Goal: Task Accomplishment & Management: Manage account settings

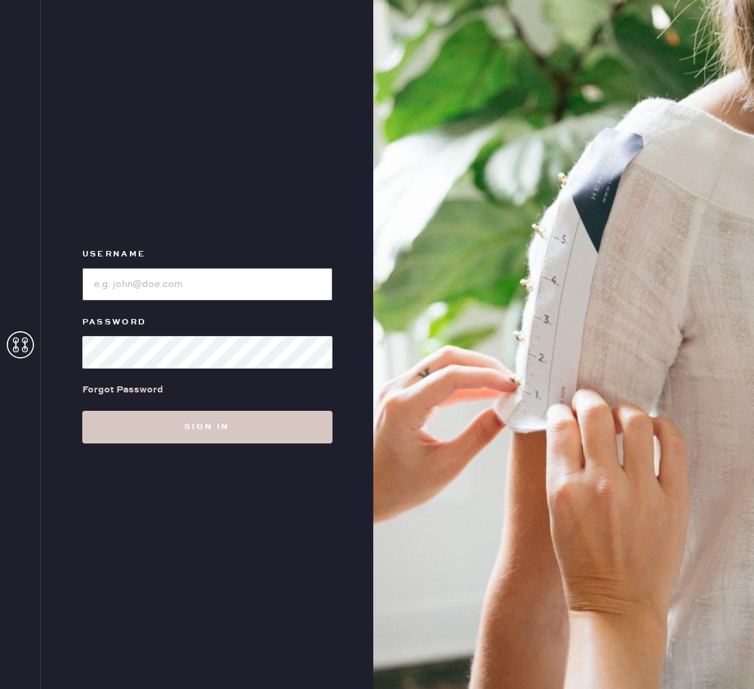
type input "reformationmelrose"
click at [28, 346] on icon at bounding box center [20, 344] width 27 height 27
type input "reformationmelrose"
click at [15, 345] on use at bounding box center [20, 344] width 27 height 27
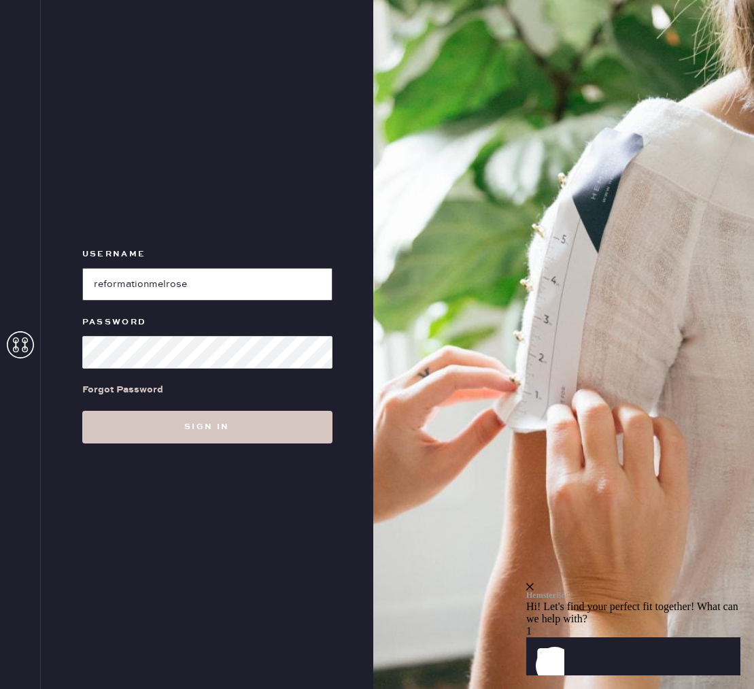
click at [139, 291] on input "loginName" at bounding box center [207, 284] width 250 height 33
click at [139, 290] on input "loginName" at bounding box center [207, 284] width 250 height 33
type input "reformationstanford"
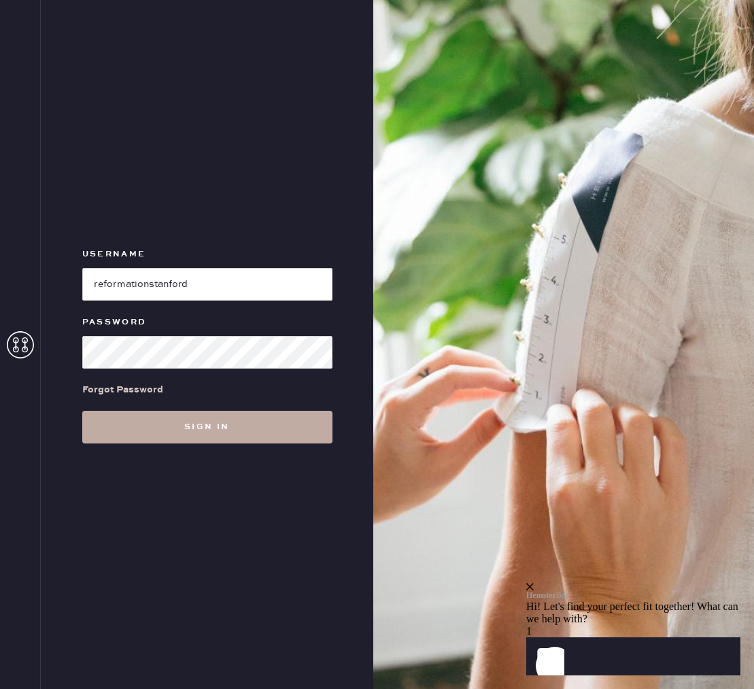
click at [118, 419] on button "Sign in" at bounding box center [207, 427] width 250 height 33
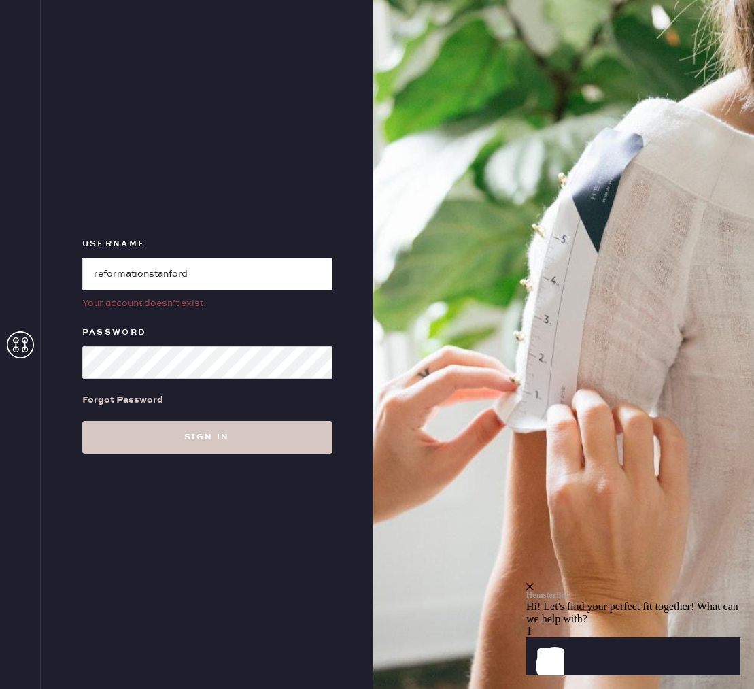
click at [143, 345] on div at bounding box center [207, 360] width 250 height 35
click at [82, 421] on button "Sign in" at bounding box center [207, 437] width 250 height 33
click at [152, 400] on div "Forgot Password" at bounding box center [122, 399] width 81 height 15
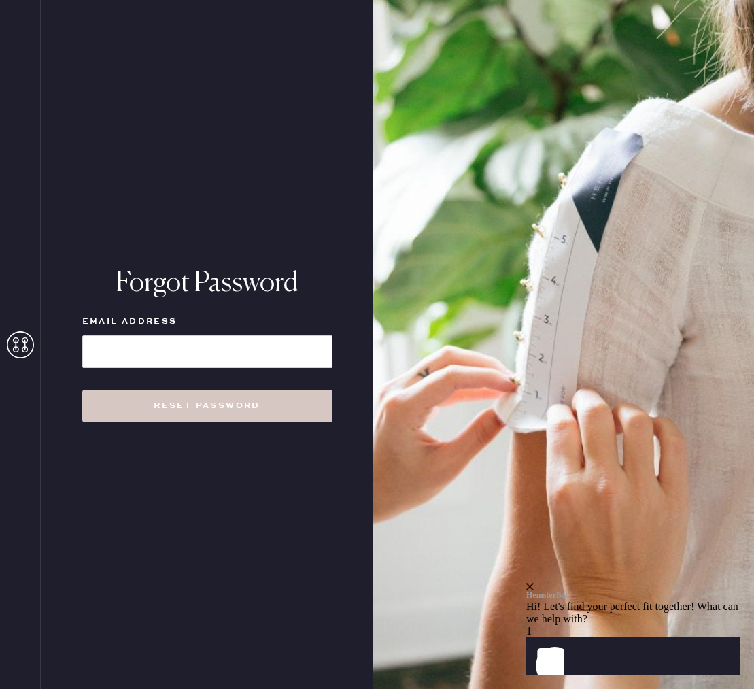
click at [226, 333] on div at bounding box center [207, 349] width 250 height 35
click at [222, 339] on input at bounding box center [207, 351] width 250 height 33
type input "taryn.noriega@thereformation.us"
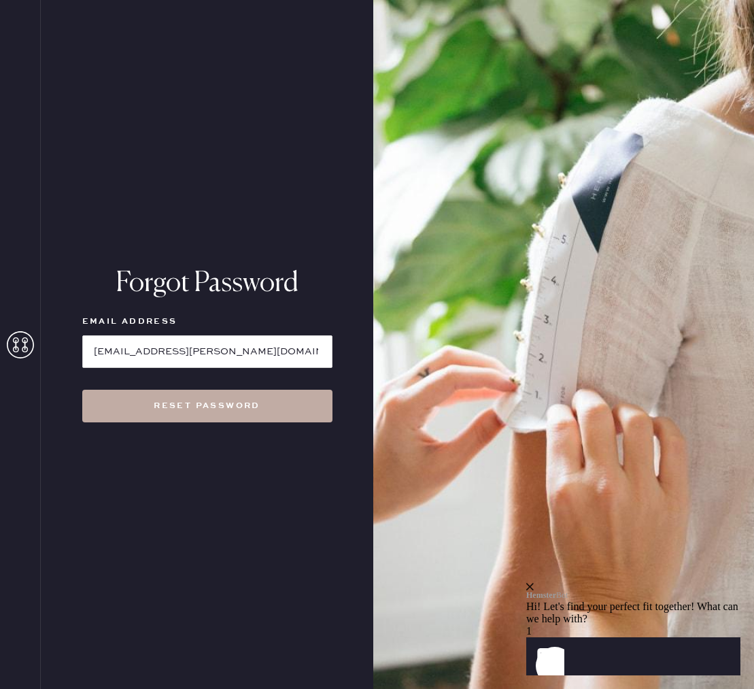
click at [217, 412] on button "Reset Password" at bounding box center [207, 406] width 250 height 33
click at [223, 405] on button "Reset Password" at bounding box center [207, 406] width 250 height 33
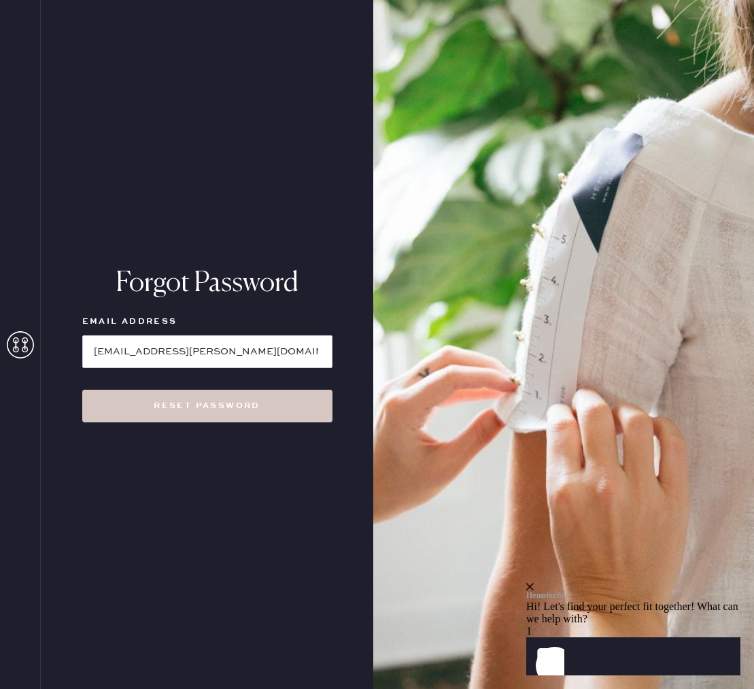
click at [39, 336] on div at bounding box center [20, 344] width 41 height 689
click at [29, 343] on icon at bounding box center [20, 344] width 27 height 27
